Goal: Task Accomplishment & Management: Use online tool/utility

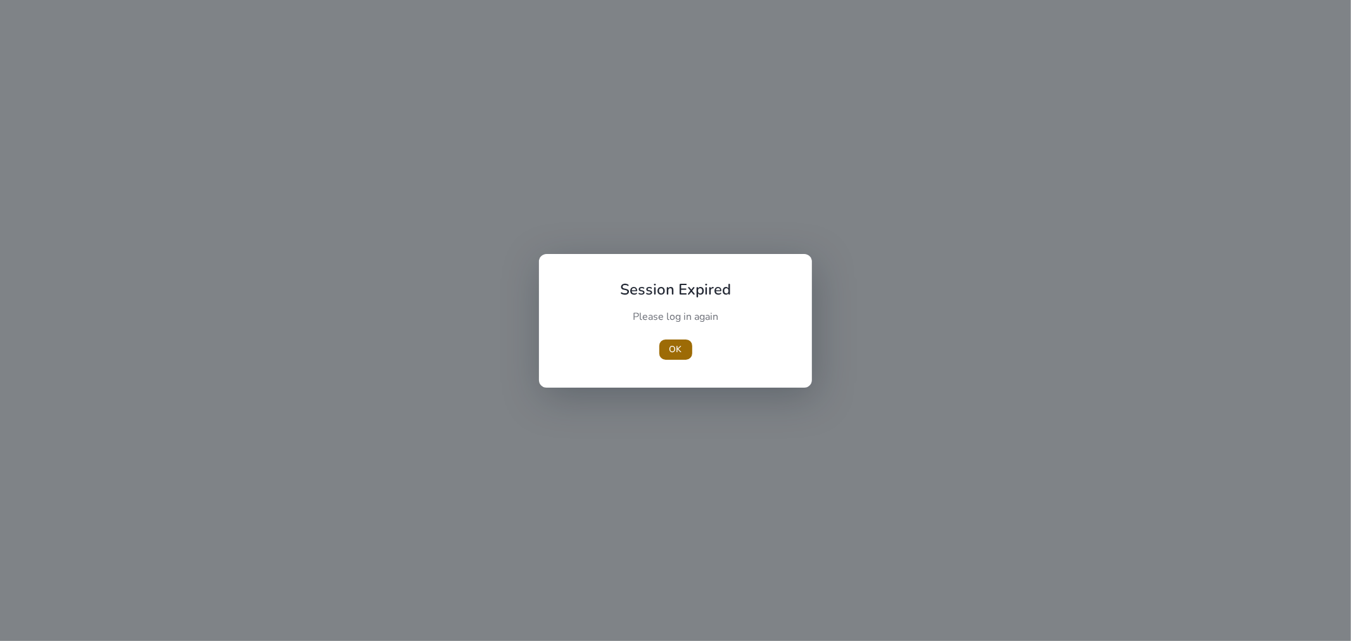
click at [679, 348] on span "OK" at bounding box center [675, 349] width 13 height 13
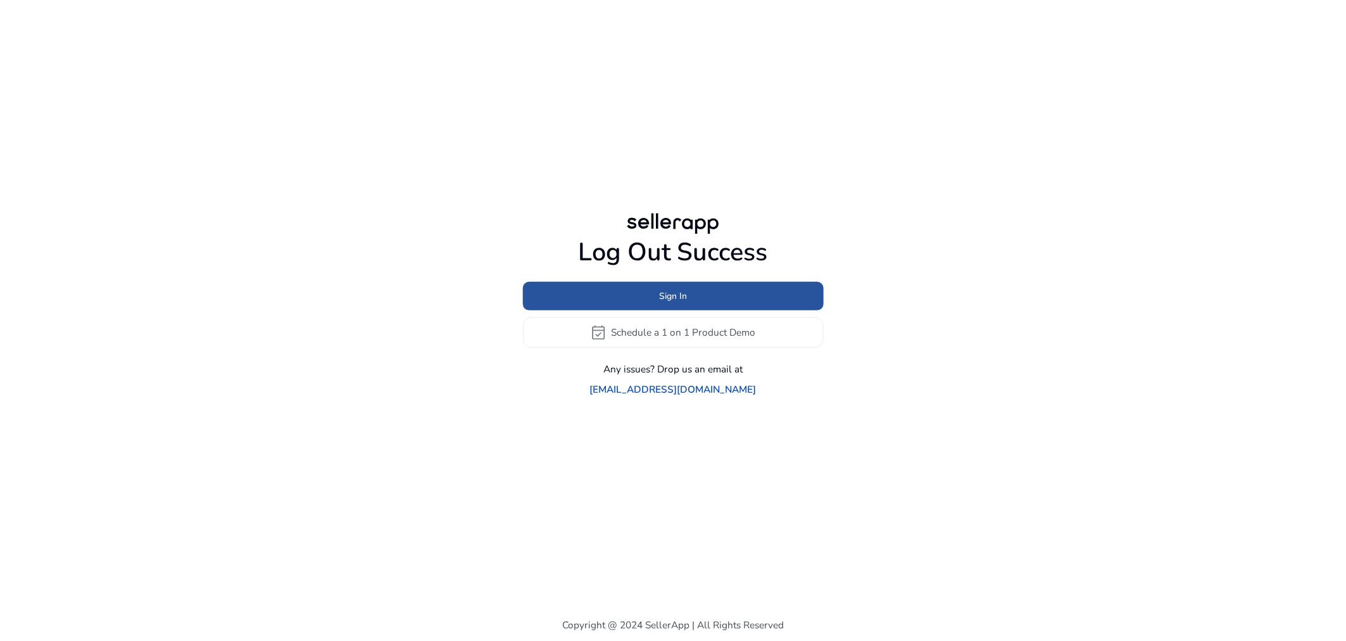
click at [662, 303] on span "Sign In" at bounding box center [673, 295] width 28 height 13
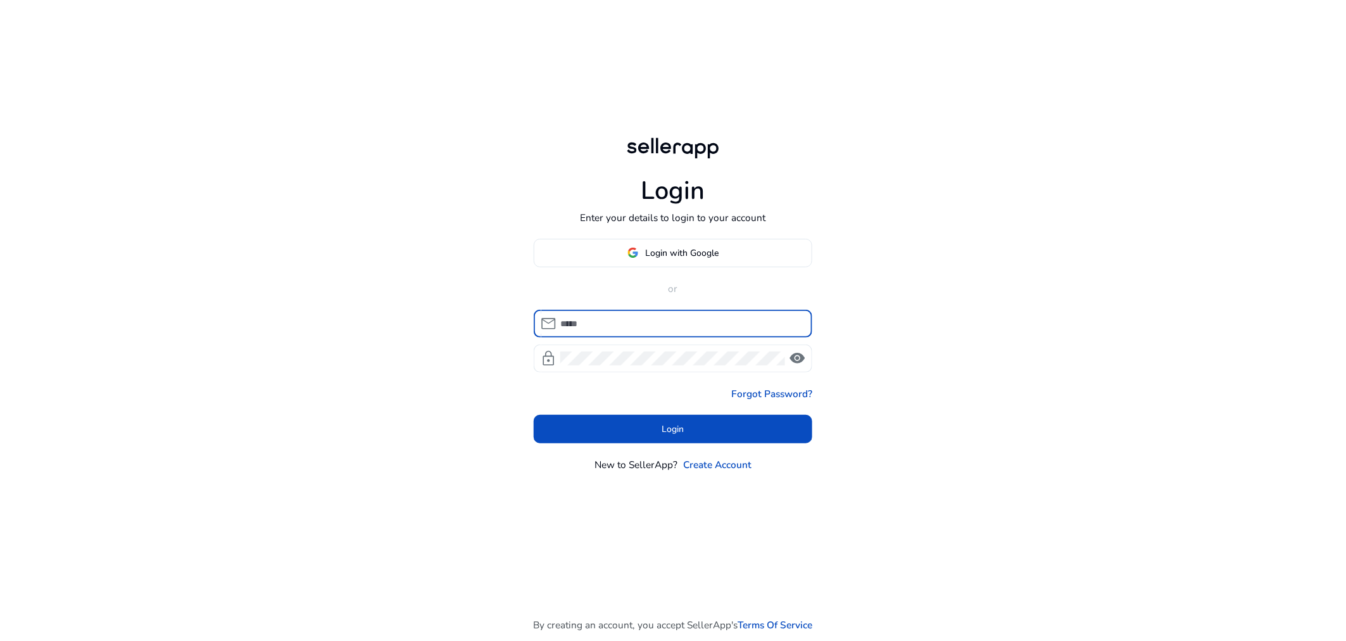
type input "**********"
click at [629, 329] on input "**********" at bounding box center [680, 324] width 241 height 14
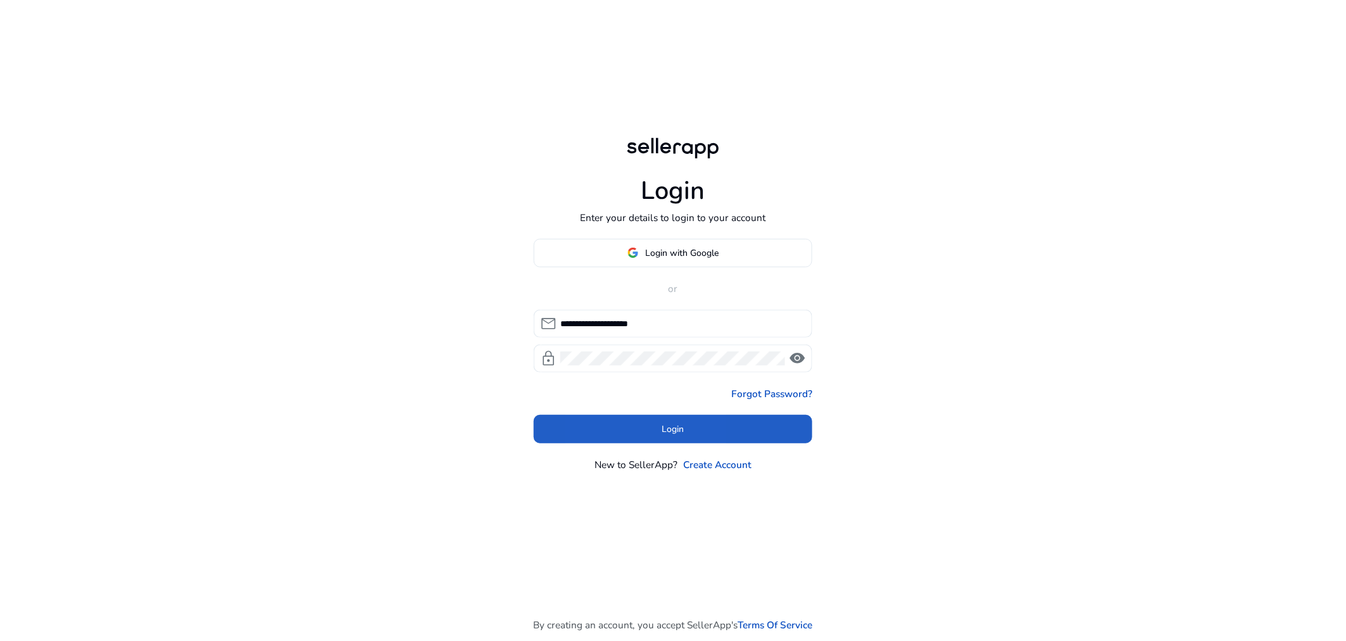
click at [608, 438] on span at bounding box center [673, 429] width 279 height 30
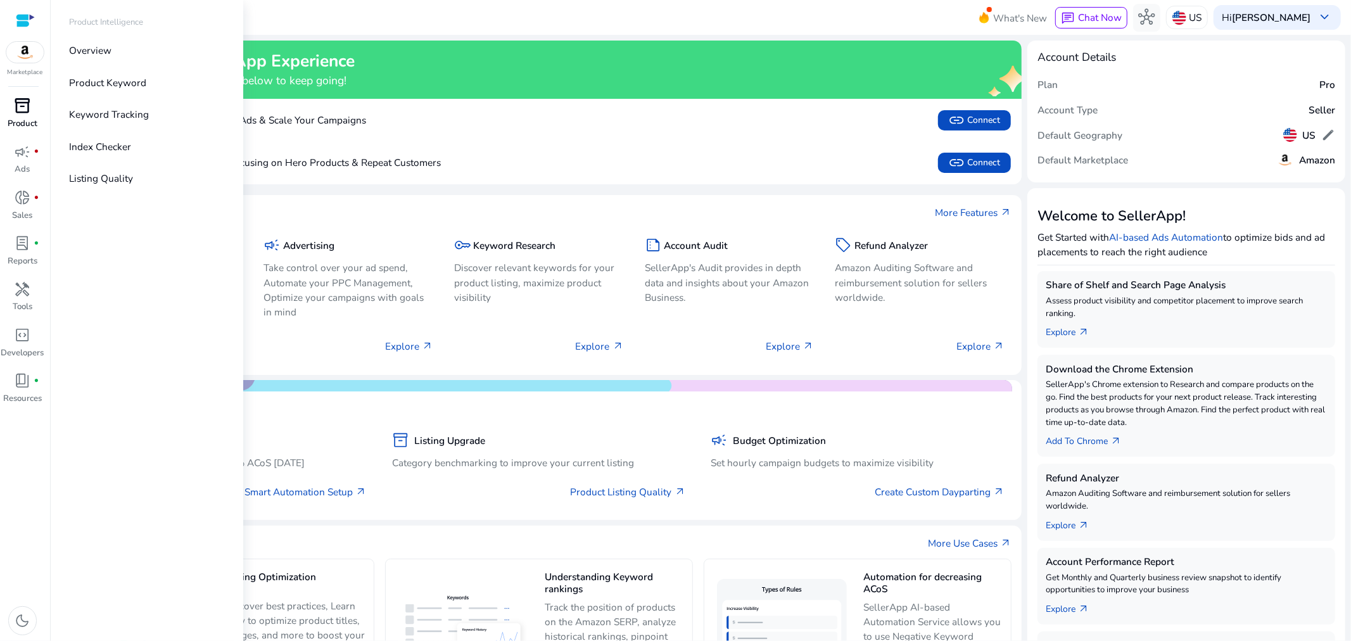
click at [21, 109] on span "inventory_2" at bounding box center [23, 106] width 16 height 16
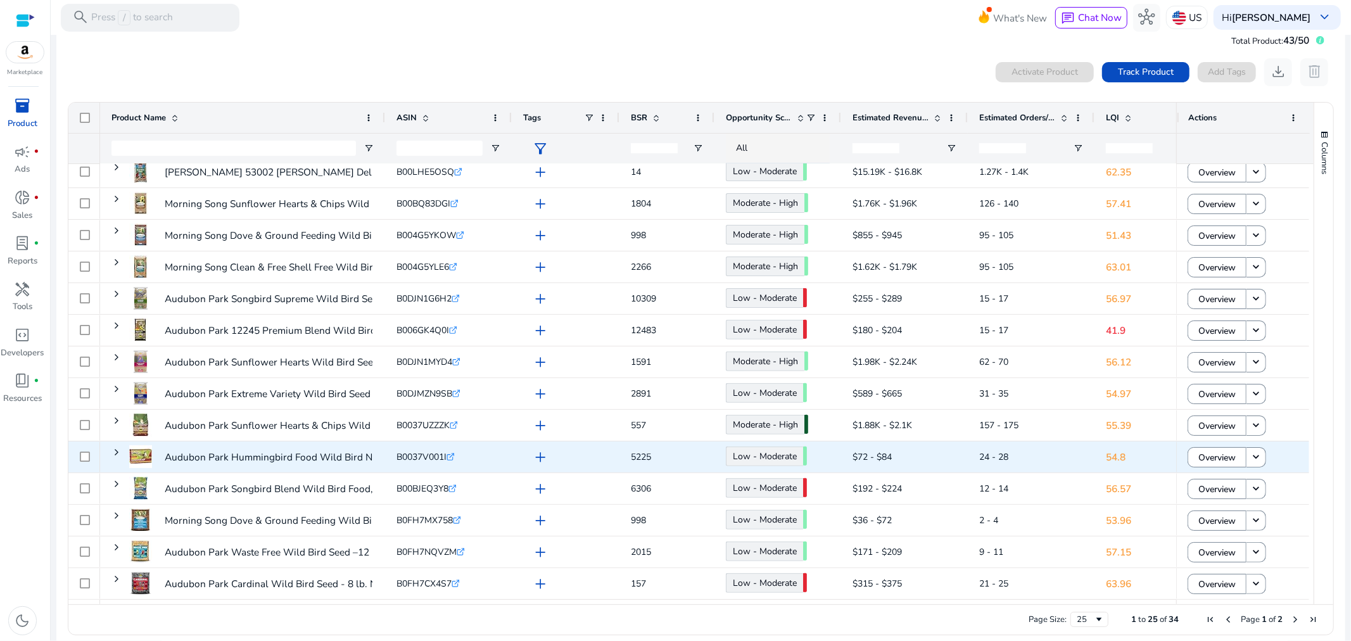
scroll to position [33, 0]
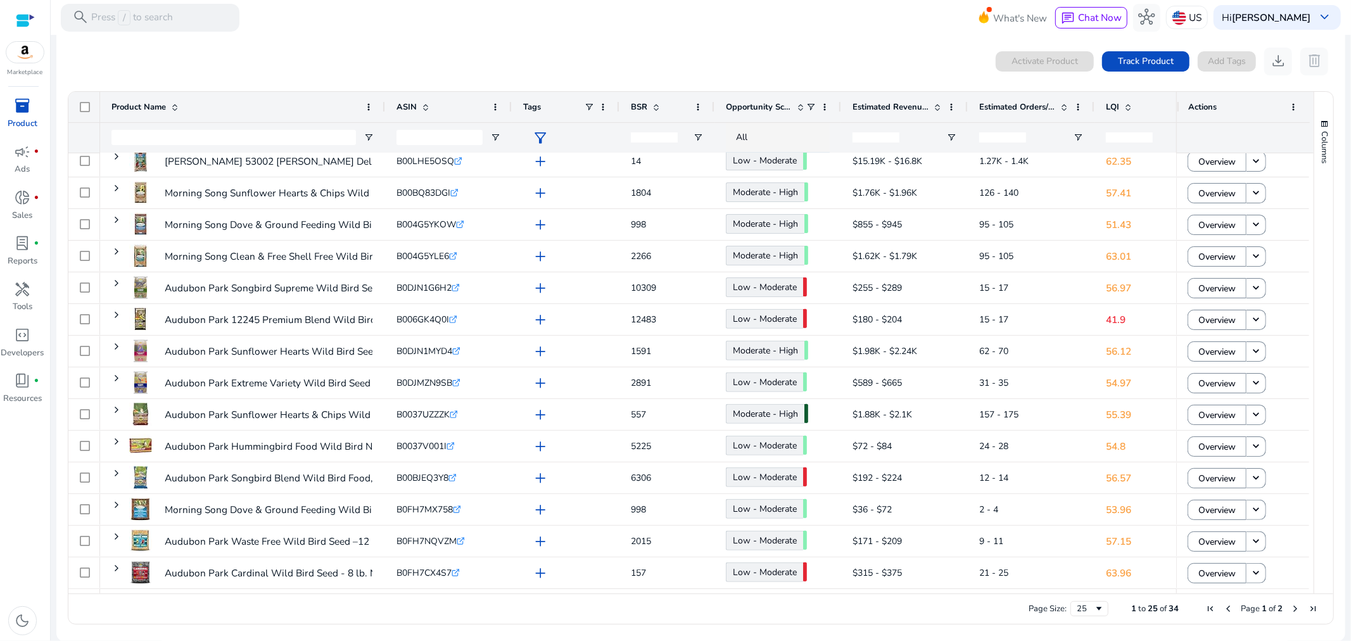
click at [1290, 606] on span "Next Page" at bounding box center [1295, 608] width 10 height 10
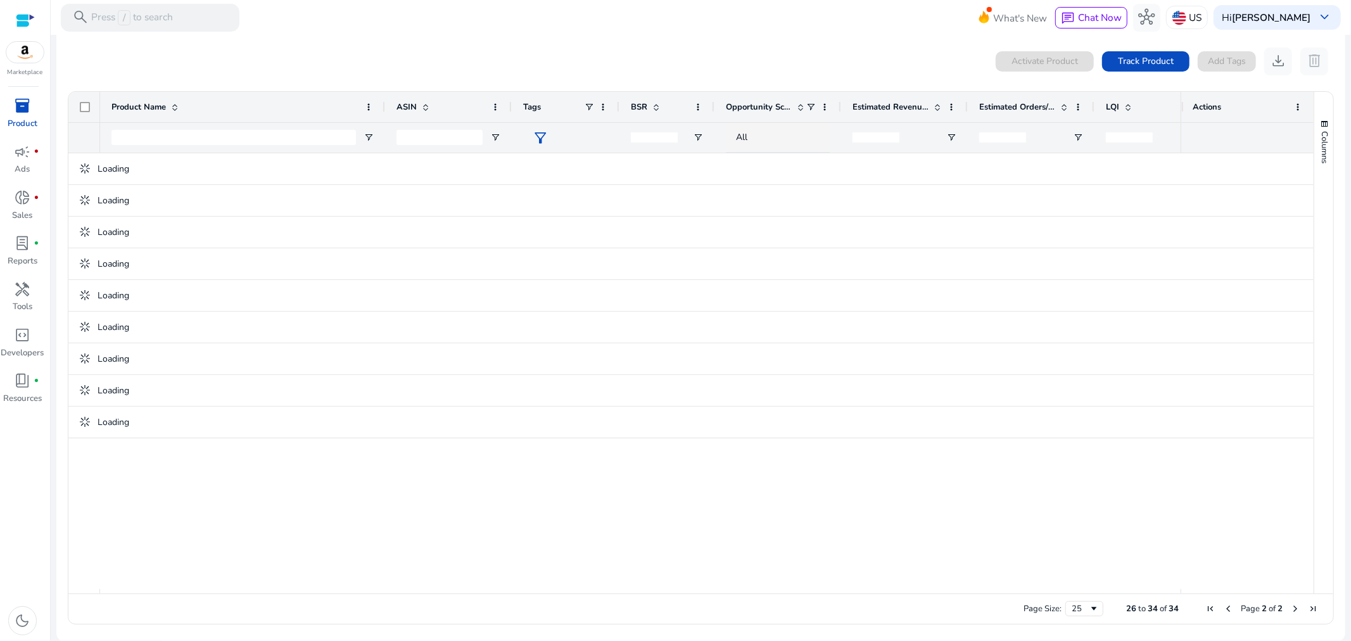
scroll to position [0, 0]
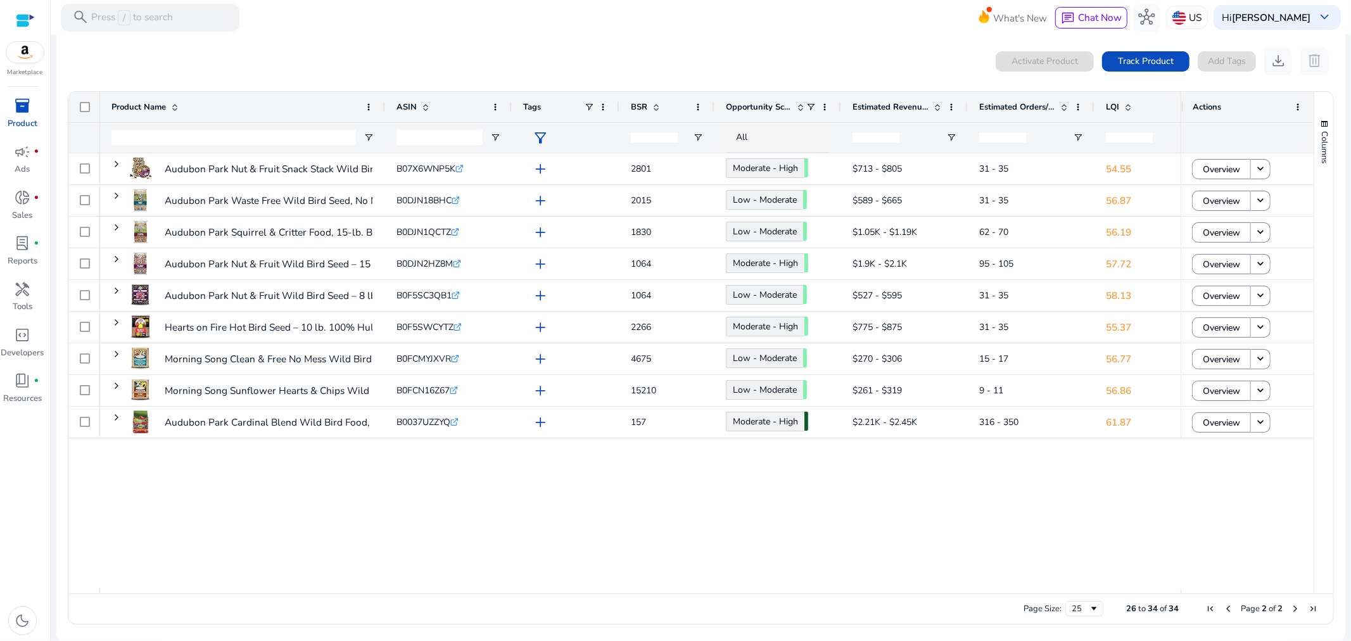
click at [1225, 607] on span "Previous Page" at bounding box center [1228, 608] width 10 height 10
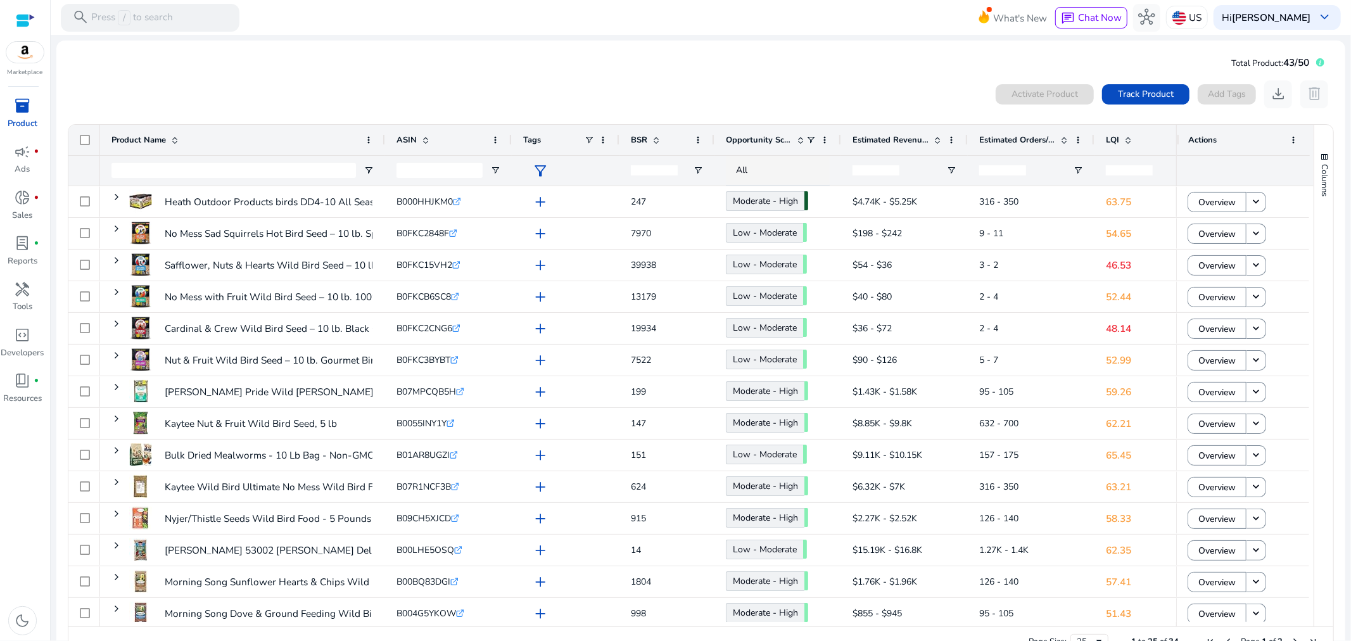
click at [261, 49] on mat-card "Total Product: 43/50 0 products selected Activate Product Track Product Add Tag…" at bounding box center [700, 358] width 1289 height 634
click at [1114, 140] on span "LQI" at bounding box center [1112, 139] width 13 height 11
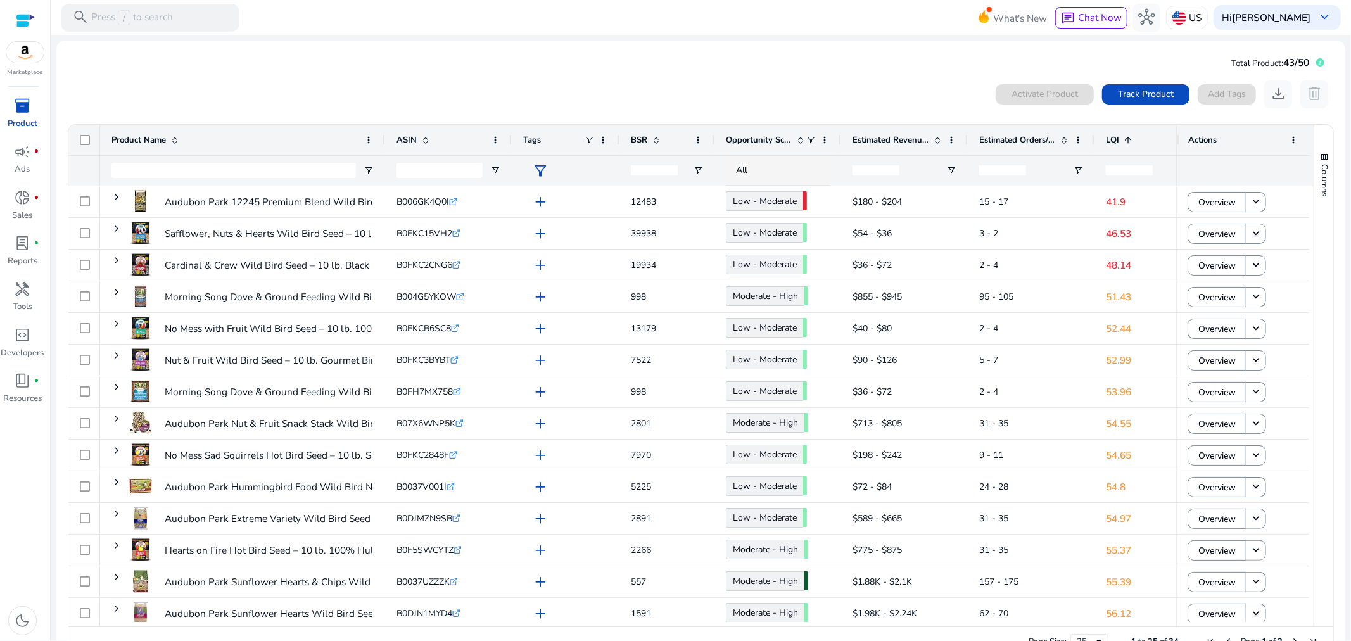
click at [1114, 140] on span "LQI" at bounding box center [1112, 139] width 13 height 11
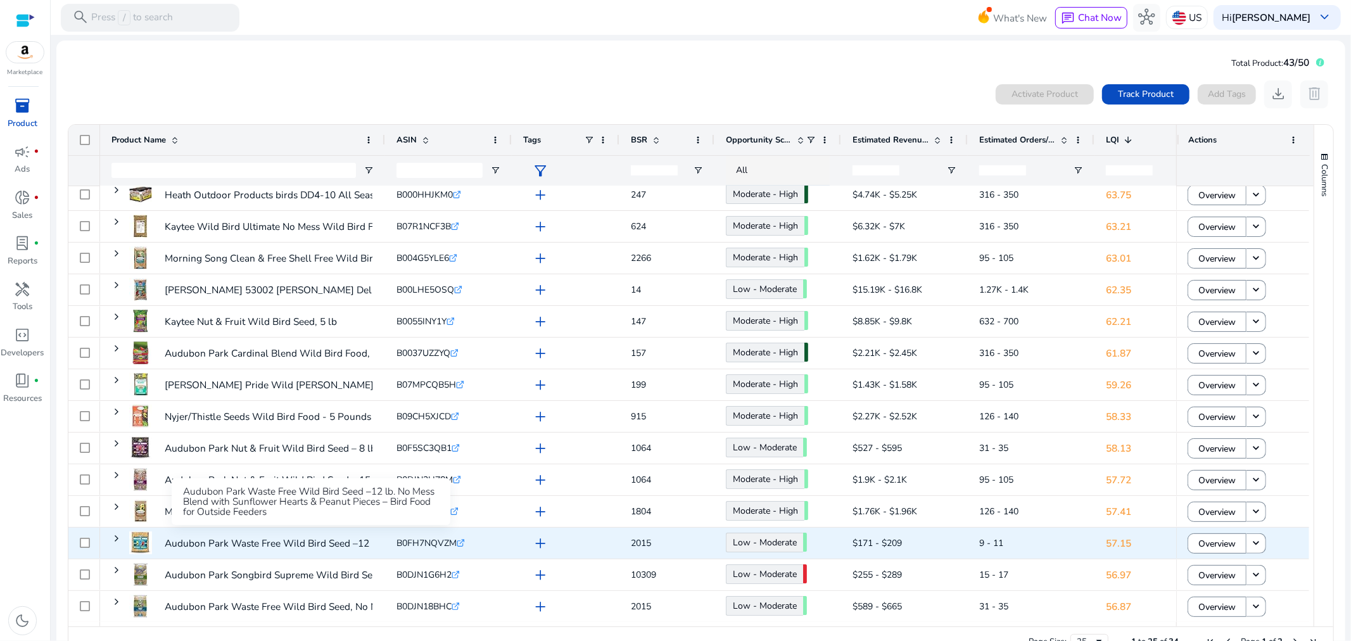
scroll to position [141, 0]
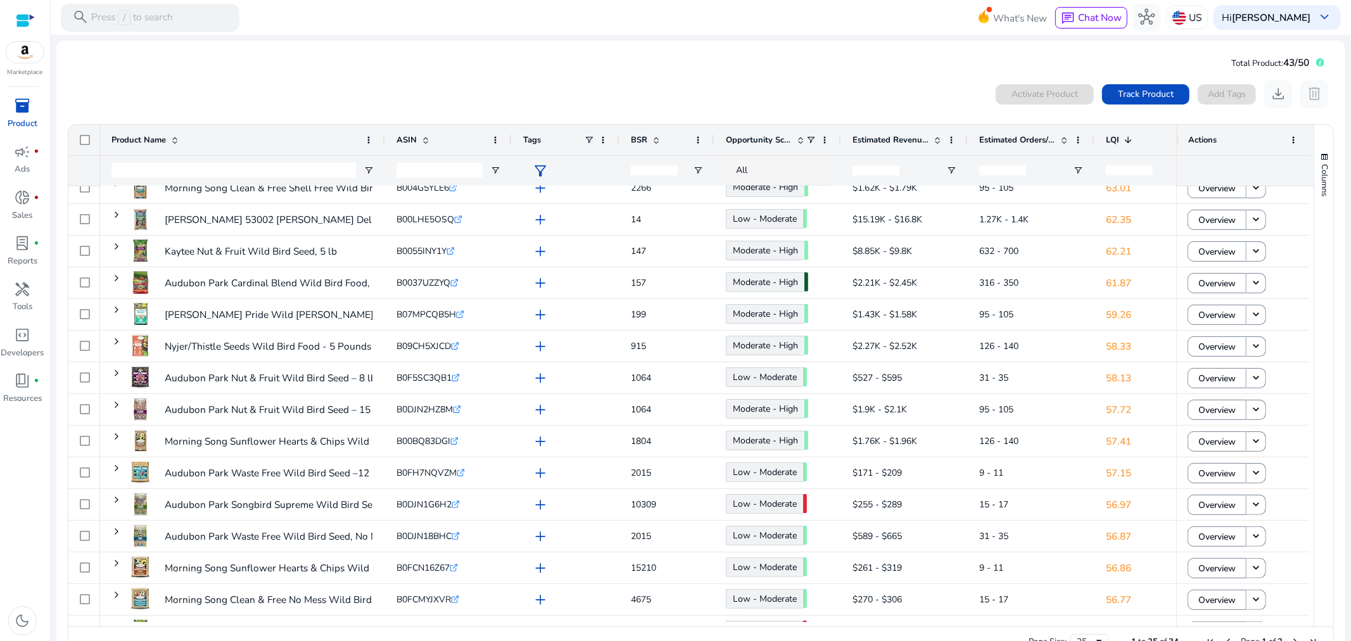
click at [876, 74] on div "0 products selected Activate Product Track Product Add Tags download delete Pre…" at bounding box center [700, 369] width 1268 height 590
